Goal: Task Accomplishment & Management: Complete application form

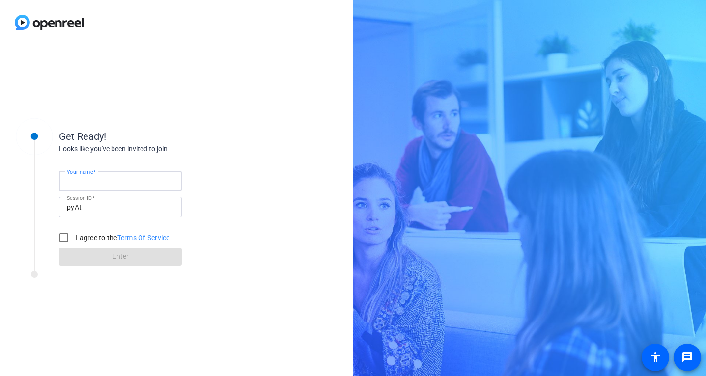
click at [126, 176] on input "Your name" at bounding box center [120, 181] width 107 height 12
type input "[PERSON_NAME]"
click at [63, 235] on input "I agree to the Terms Of Service" at bounding box center [64, 238] width 20 height 20
checkbox input "true"
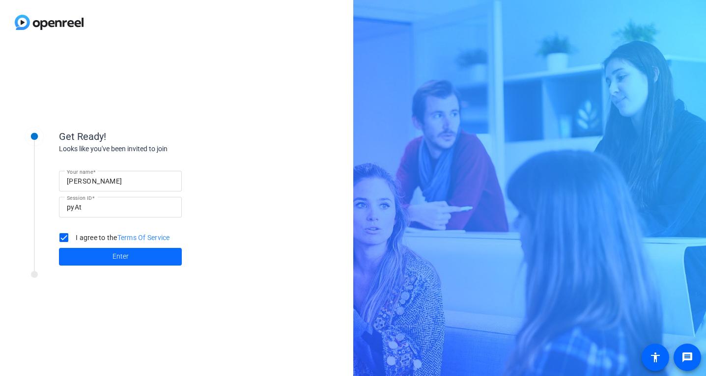
click at [95, 259] on span at bounding box center [120, 257] width 123 height 24
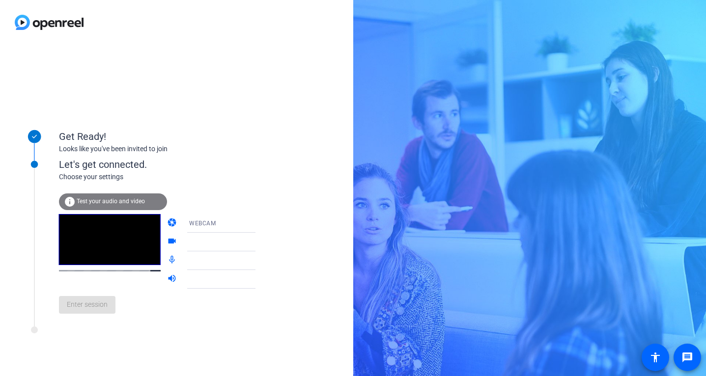
click at [100, 243] on video at bounding box center [110, 239] width 102 height 51
click at [87, 308] on div "Enter session" at bounding box center [167, 305] width 217 height 32
click at [83, 309] on span "Enter session" at bounding box center [87, 305] width 41 height 10
